Goal: Task Accomplishment & Management: Use online tool/utility

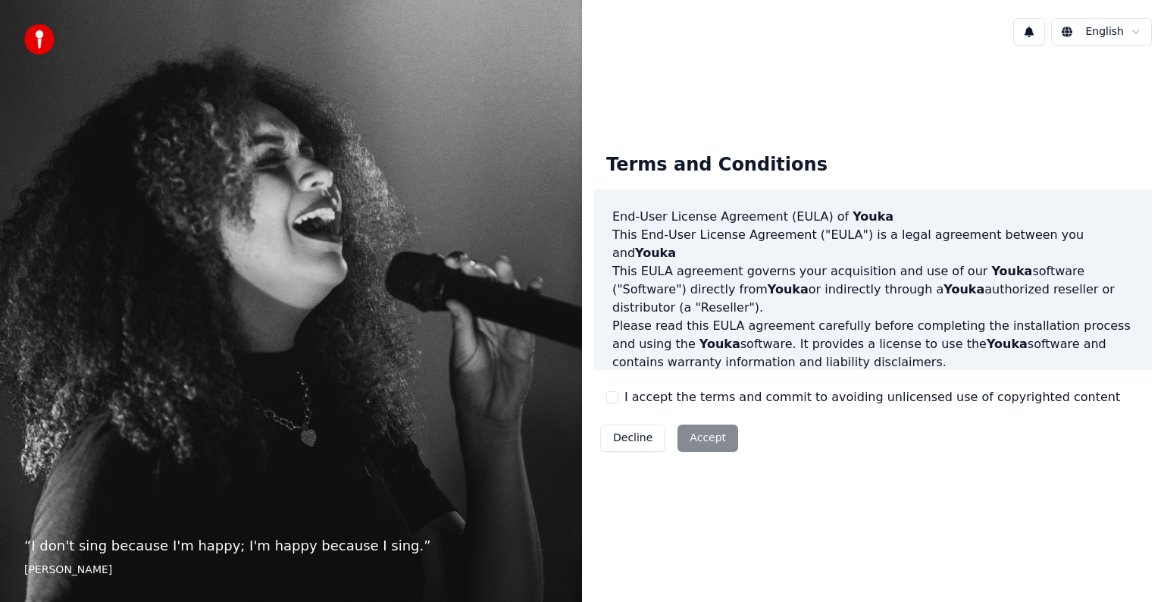
click at [647, 395] on label "I accept the terms and commit to avoiding unlicensed use of copyrighted content" at bounding box center [872, 397] width 496 height 18
click at [618, 395] on button "I accept the terms and commit to avoiding unlicensed use of copyrighted content" at bounding box center [612, 397] width 12 height 12
click at [679, 428] on button "Accept" at bounding box center [707, 437] width 61 height 27
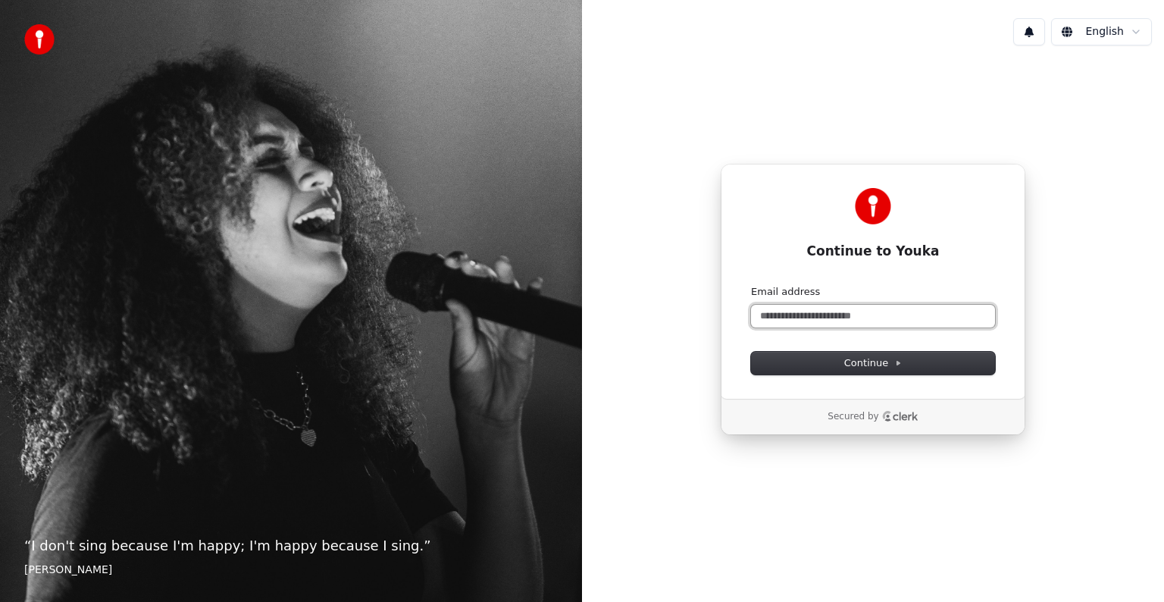
click at [868, 322] on input "Email address" at bounding box center [873, 316] width 244 height 23
click at [873, 362] on span "Continue" at bounding box center [873, 363] width 58 height 14
click at [874, 314] on input "Email address" at bounding box center [873, 316] width 244 height 23
click at [870, 318] on input "Email address" at bounding box center [873, 316] width 244 height 23
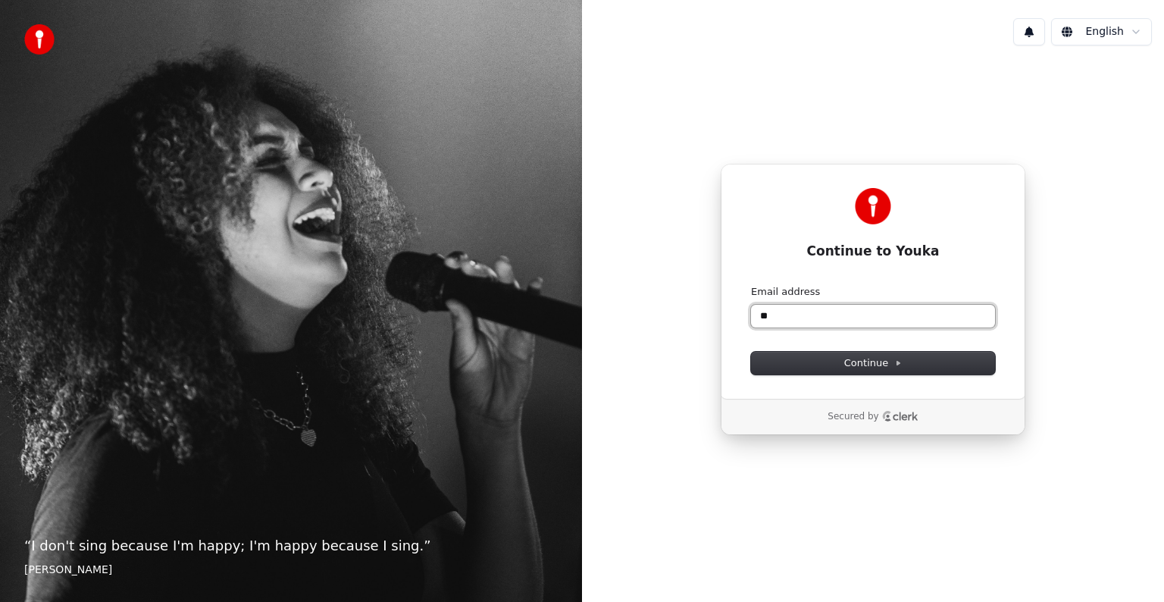
type input "*"
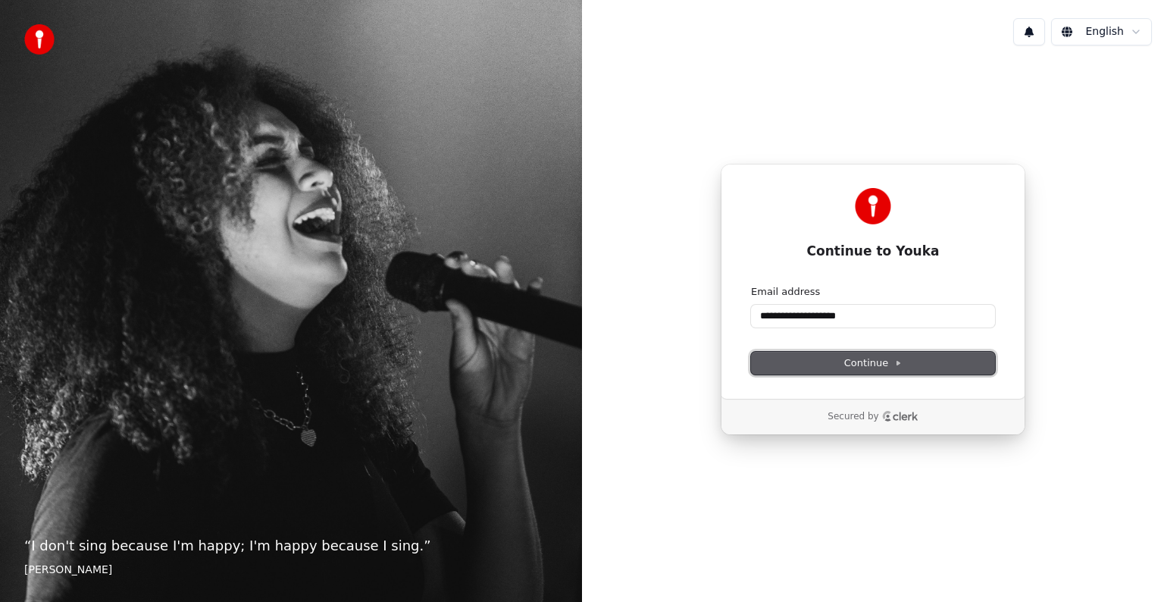
click at [861, 360] on span "Continue" at bounding box center [873, 363] width 58 height 14
type input "**********"
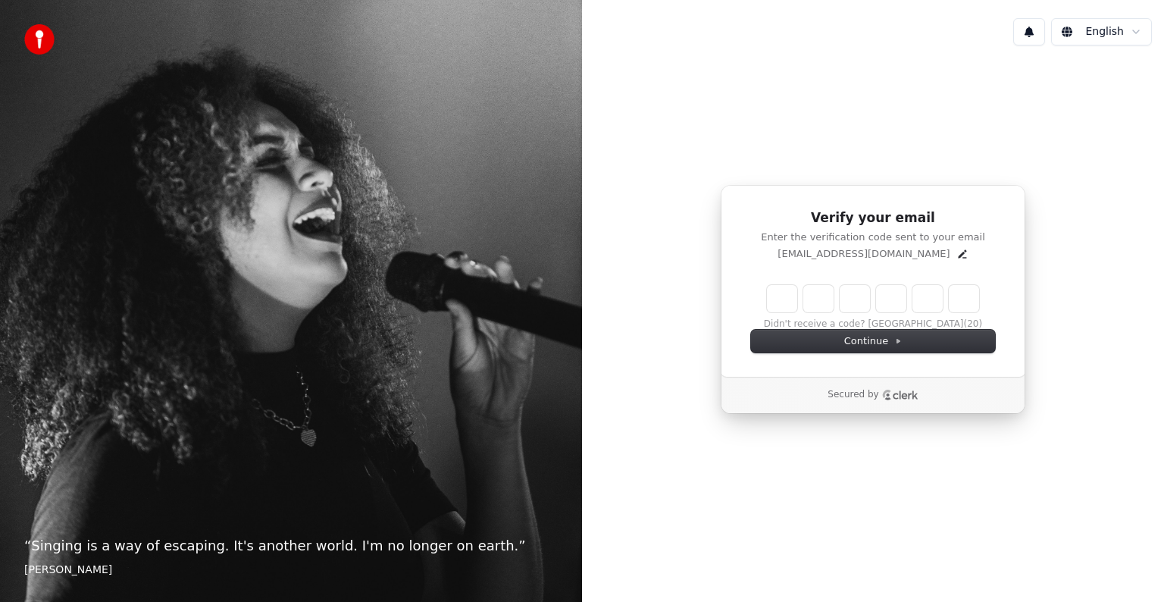
click at [785, 297] on input "Enter verification code" at bounding box center [873, 298] width 212 height 27
type input "******"
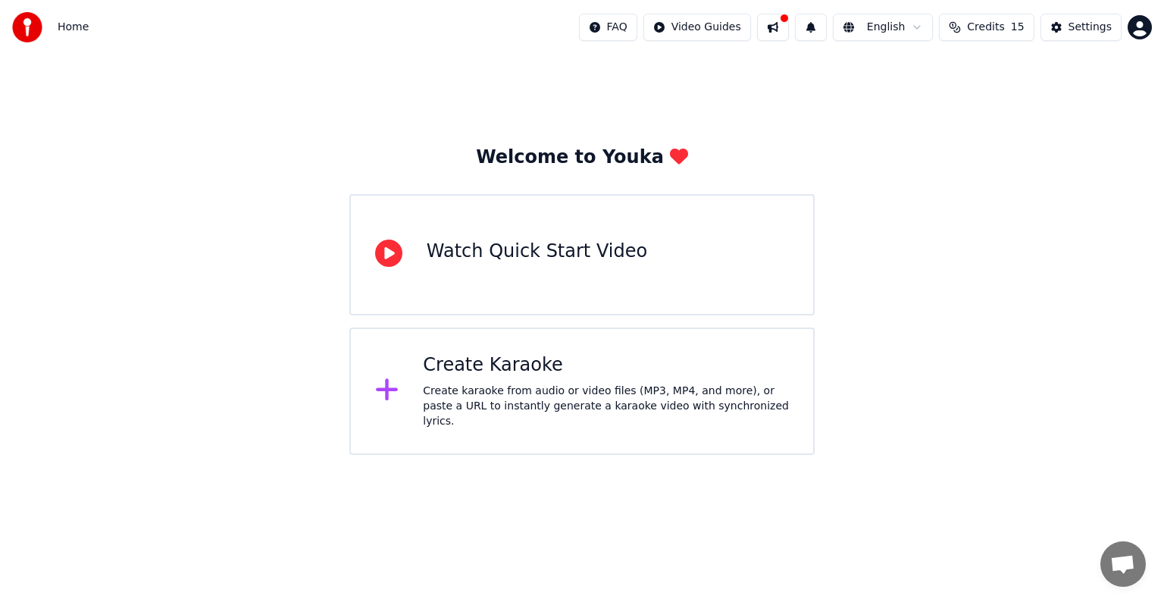
click at [483, 387] on div "Create karaoke from audio or video files (MP3, MP4, and more), or paste a URL t…" at bounding box center [606, 405] width 366 height 45
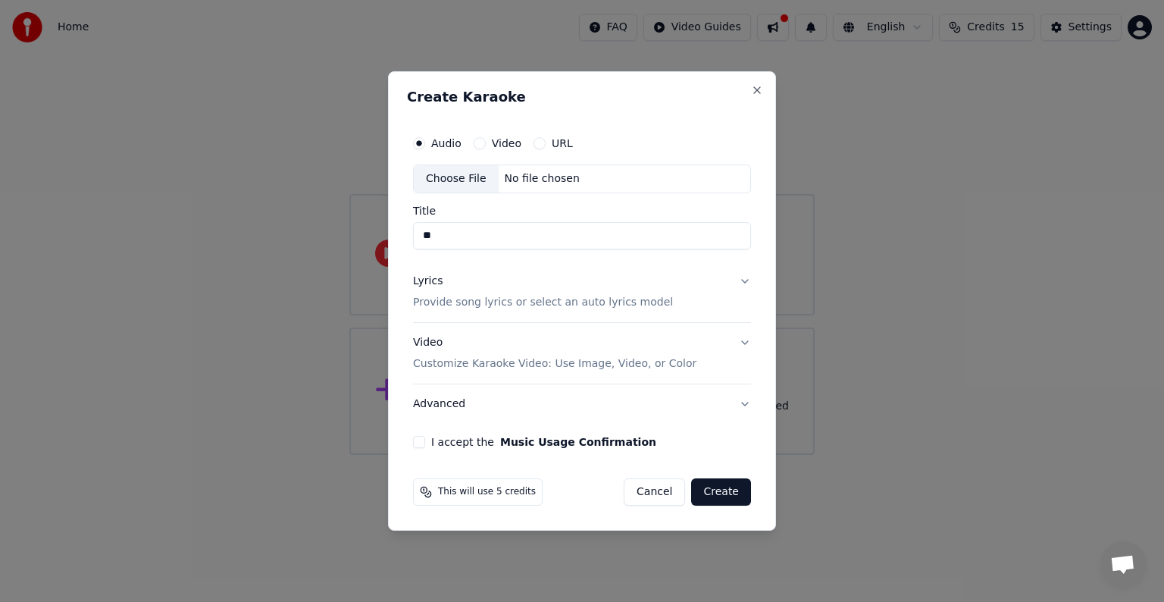
type input "**"
click at [735, 491] on button "Create" at bounding box center [721, 491] width 60 height 27
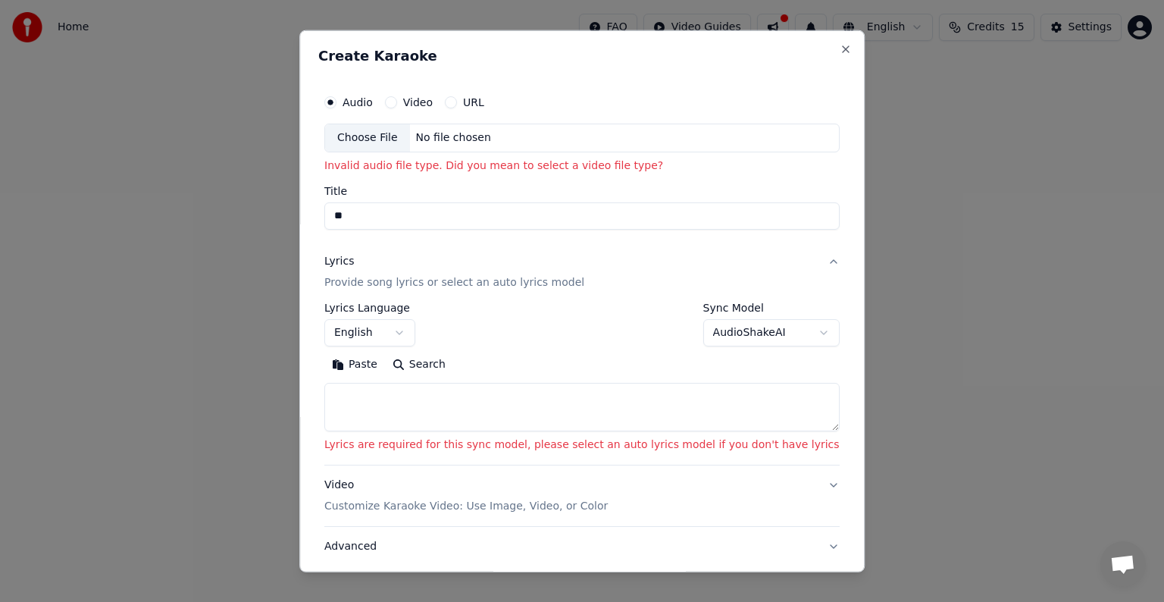
click at [475, 130] on div "No file chosen" at bounding box center [453, 137] width 87 height 15
click at [468, 140] on div "No file chosen" at bounding box center [453, 137] width 87 height 15
click at [461, 209] on input "**" at bounding box center [581, 215] width 515 height 27
click at [461, 134] on div "No file chosen" at bounding box center [453, 137] width 87 height 15
click at [436, 164] on p "Invalid audio file type. Did you mean to select a video file type?" at bounding box center [581, 165] width 515 height 15
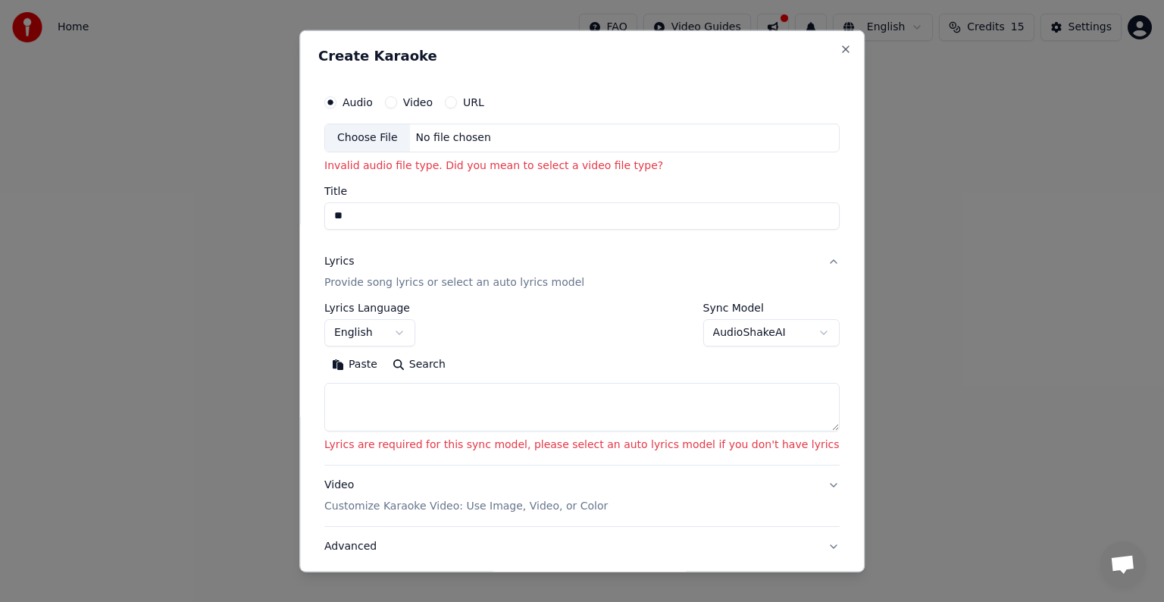
click at [401, 137] on div "Choose File" at bounding box center [367, 137] width 85 height 27
